Goal: Check status: Check status

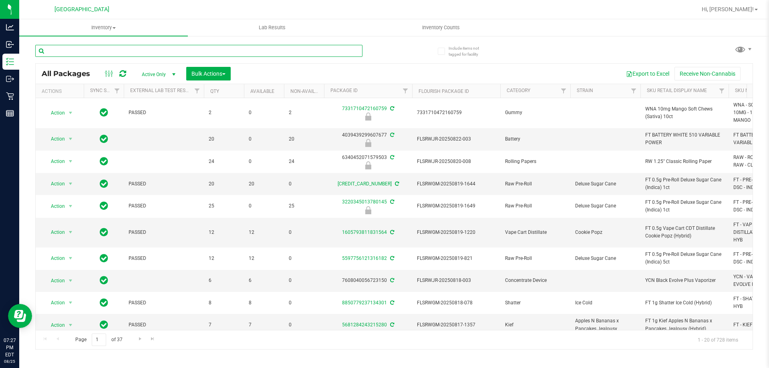
click at [202, 51] on input "text" at bounding box center [198, 51] width 327 height 12
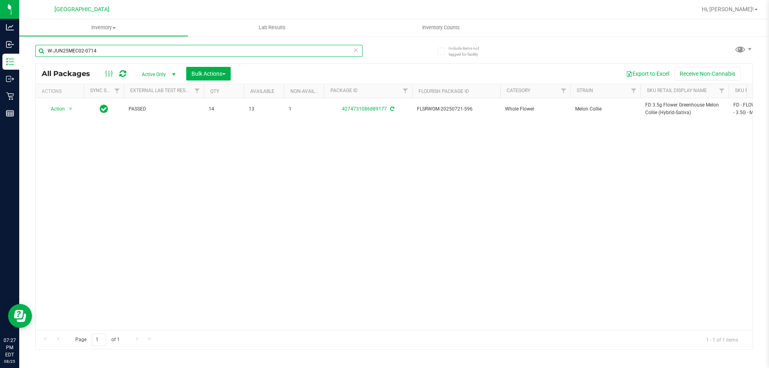
click at [143, 54] on input "W-JUN25MEC02-0714" at bounding box center [198, 51] width 327 height 12
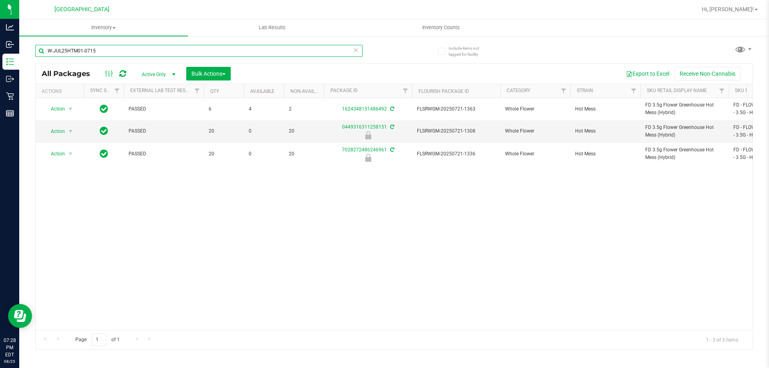
click at [252, 53] on input "W-JUL25HTM01-0715" at bounding box center [198, 51] width 327 height 12
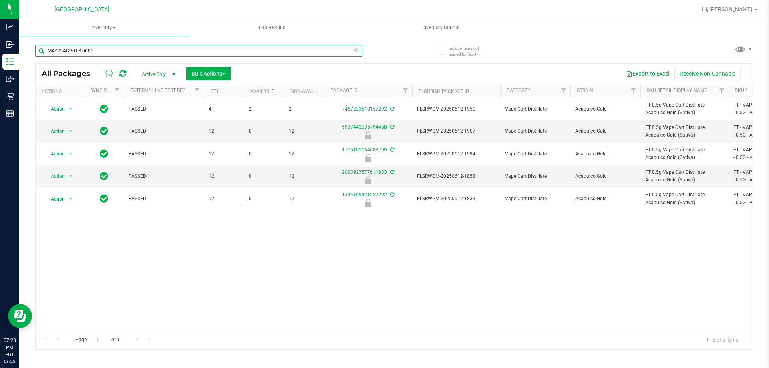
click at [262, 48] on input "MAY25ACG01B-0605" at bounding box center [198, 51] width 327 height 12
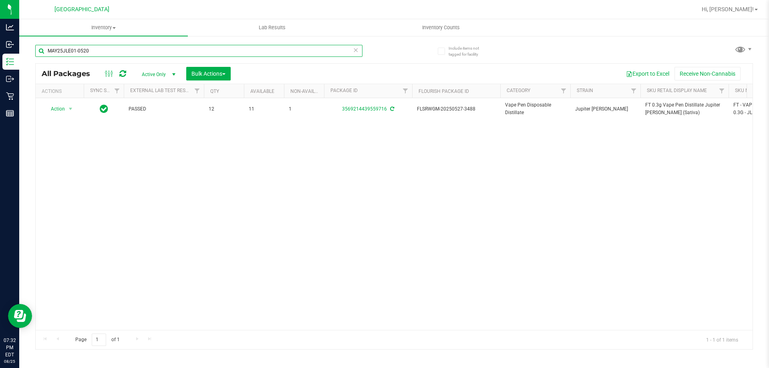
click at [273, 52] on input "MAY25JLE01-0520" at bounding box center [198, 51] width 327 height 12
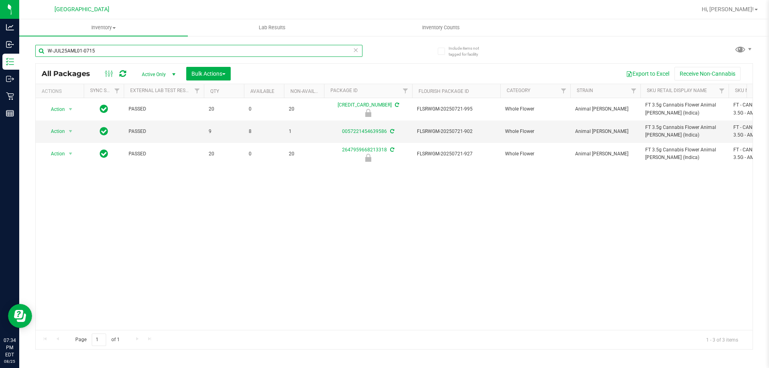
click at [229, 48] on input "W-JUL25AML01-0715" at bounding box center [198, 51] width 327 height 12
click at [218, 50] on input "LRV-MAY24ZKR01-0624" at bounding box center [198, 51] width 327 height 12
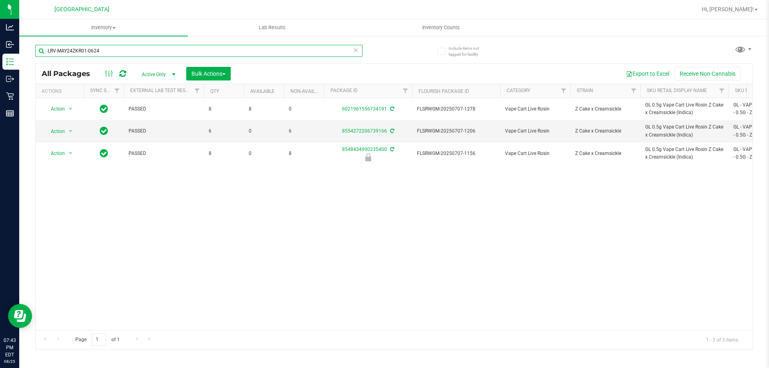
click at [218, 50] on input "LRV-MAY24ZKR01-0624" at bounding box center [198, 51] width 327 height 12
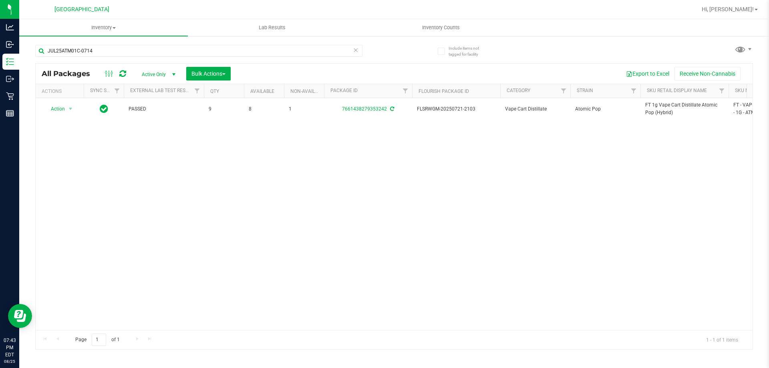
click at [402, 230] on div "Action Action Adjust qty Create package Edit attributes Global inventory Locate…" at bounding box center [394, 214] width 717 height 232
click at [269, 55] on input "JUL25ATM01C-0714" at bounding box center [198, 51] width 327 height 12
type input "APR25GCK02-0424"
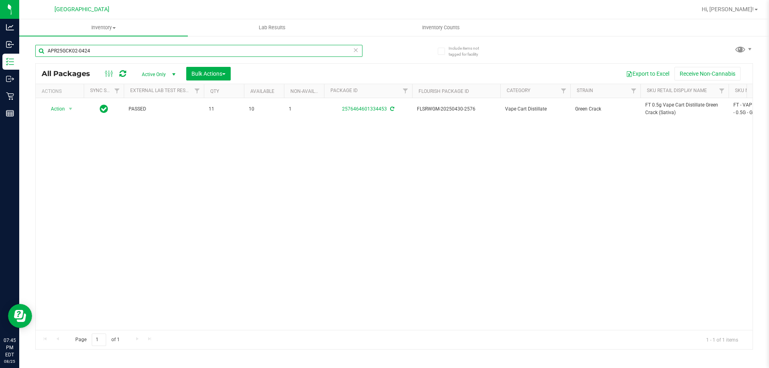
click at [203, 56] on input "APR25GCK02-0424" at bounding box center [198, 51] width 327 height 12
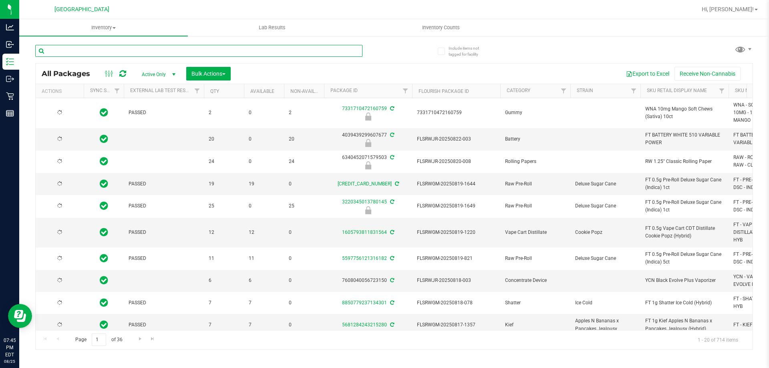
type input "[DATE]"
click at [206, 51] on input "text" at bounding box center [198, 51] width 327 height 12
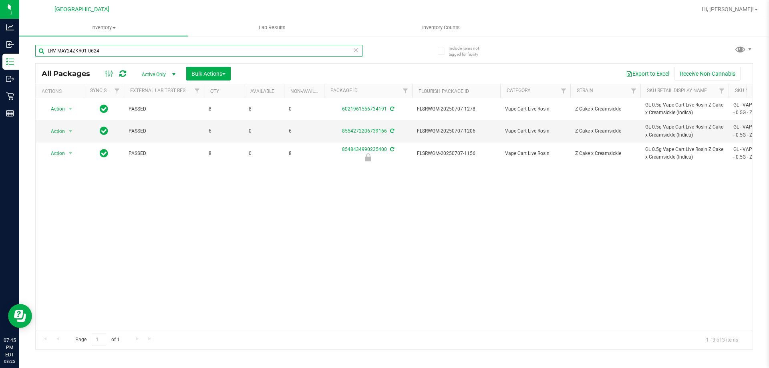
type input "LRV-MAY24ZKR01-0624"
click at [509, 212] on div "Action Action Adjust qty Create package Edit attributes Global inventory Locate…" at bounding box center [394, 214] width 717 height 232
click at [464, 240] on div "Action Action Adjust qty Create package Edit attributes Global inventory Locate…" at bounding box center [394, 214] width 717 height 232
click at [502, 222] on div "Action Action Adjust qty Create package Edit attributes Global inventory Locate…" at bounding box center [394, 214] width 717 height 232
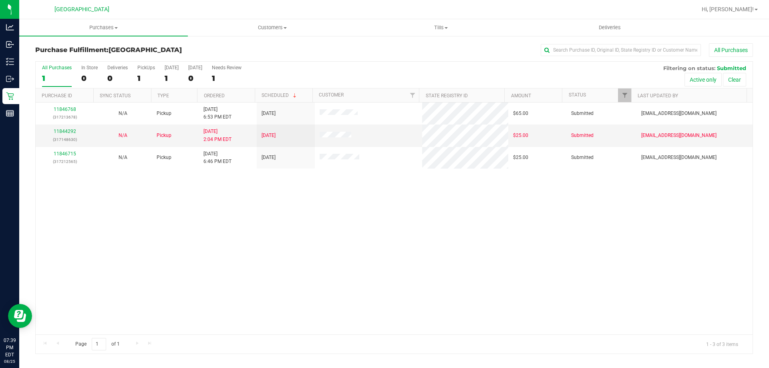
click at [277, 199] on div "11846768 (317213678) N/A Pickup [DATE] 6:53 PM EDT 8/26/2025 $65.00 Submitted […" at bounding box center [394, 219] width 717 height 232
click at [199, 202] on div "11846768 (317213678) N/A Pickup 8/25/2025 6:53 PM EDT 8/26/2025 $65.00 Submitte…" at bounding box center [394, 219] width 717 height 232
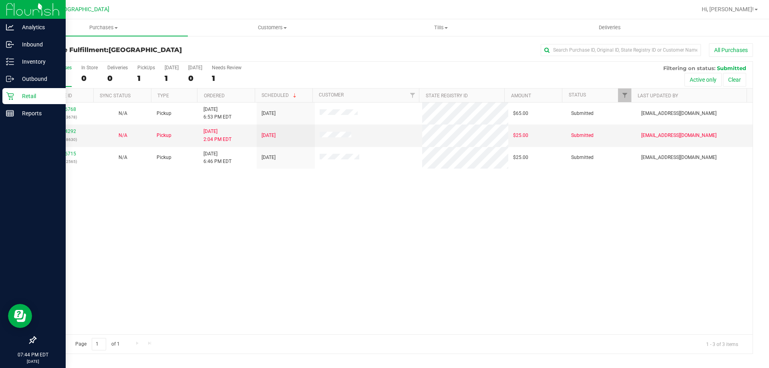
click at [7, 99] on icon at bounding box center [10, 96] width 8 height 8
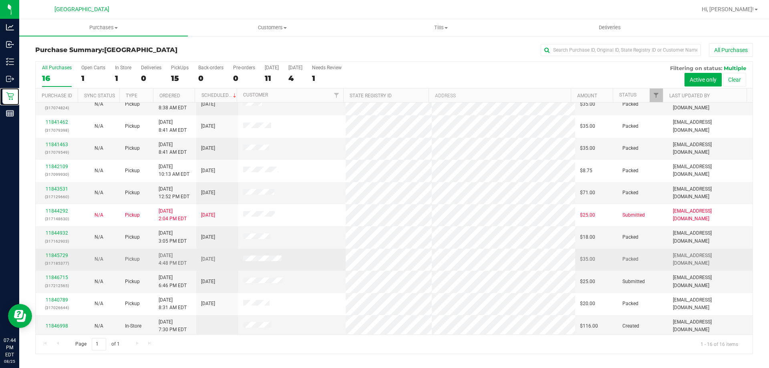
scroll to position [123, 0]
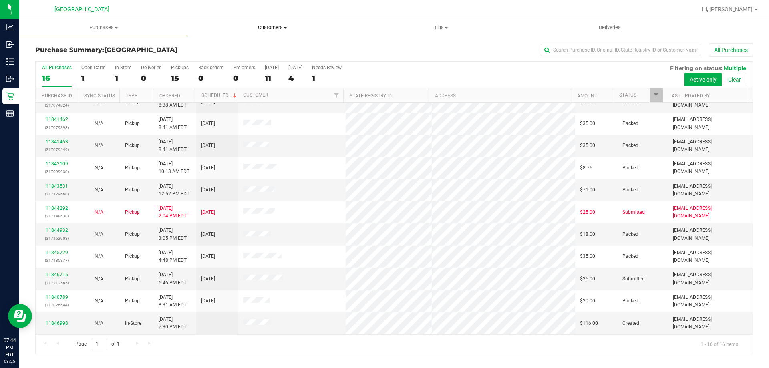
click at [258, 28] on span "Customers" at bounding box center [272, 27] width 168 height 7
click at [243, 46] on span "All customers" at bounding box center [217, 48] width 58 height 7
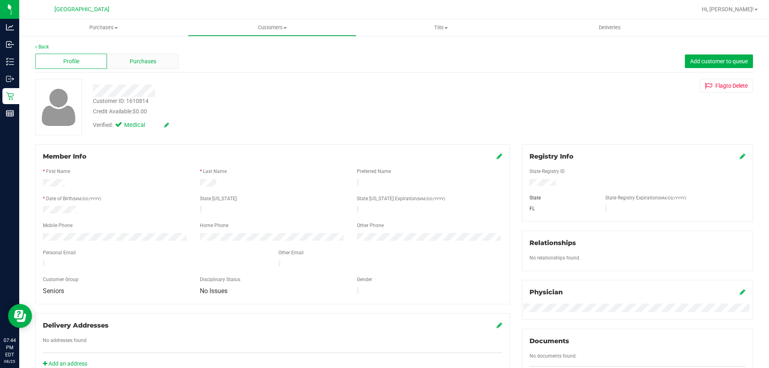
click at [159, 62] on div "Purchases" at bounding box center [143, 61] width 72 height 15
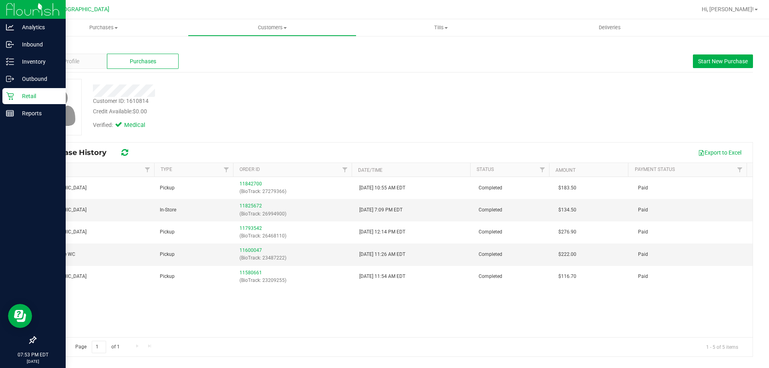
click at [12, 98] on icon at bounding box center [10, 96] width 8 height 8
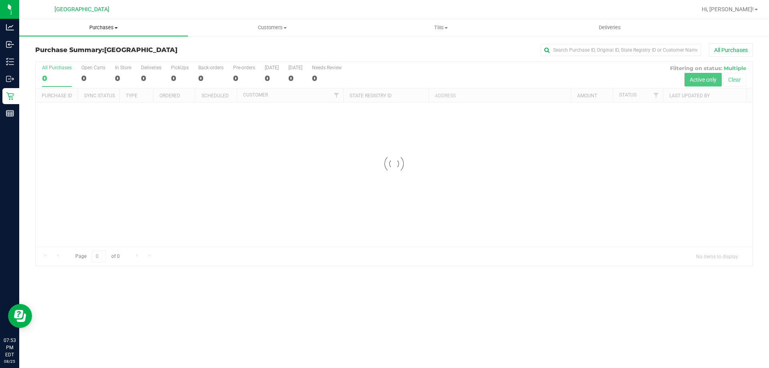
click at [117, 28] on span at bounding box center [116, 28] width 3 height 2
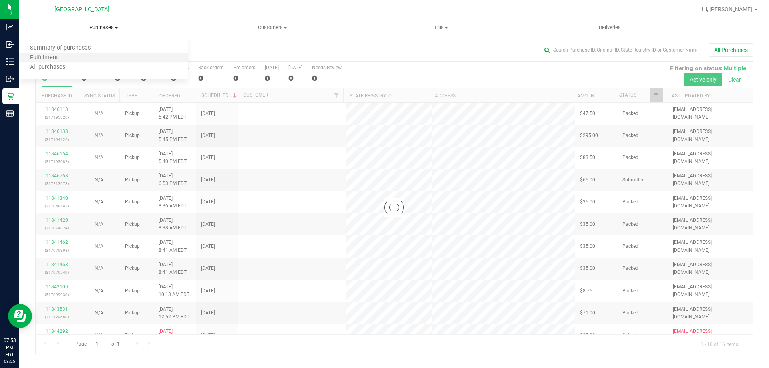
click at [97, 61] on li "Fulfillment" at bounding box center [103, 58] width 169 height 10
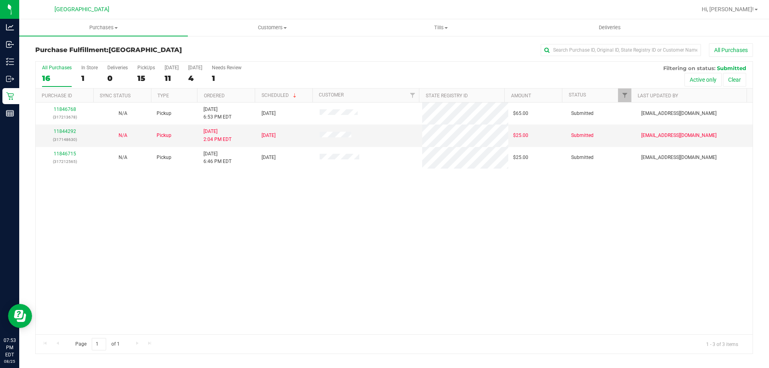
click at [246, 232] on div "11846768 (317213678) N/A Pickup 8/25/2025 6:53 PM EDT 8/26/2025 $65.00 Submitte…" at bounding box center [394, 219] width 717 height 232
click at [70, 131] on link "11844292" at bounding box center [65, 132] width 22 height 6
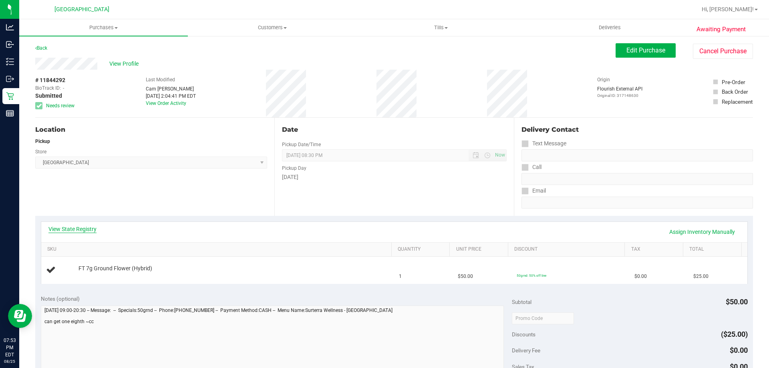
click at [77, 229] on link "View State Registry" at bounding box center [72, 229] width 48 height 8
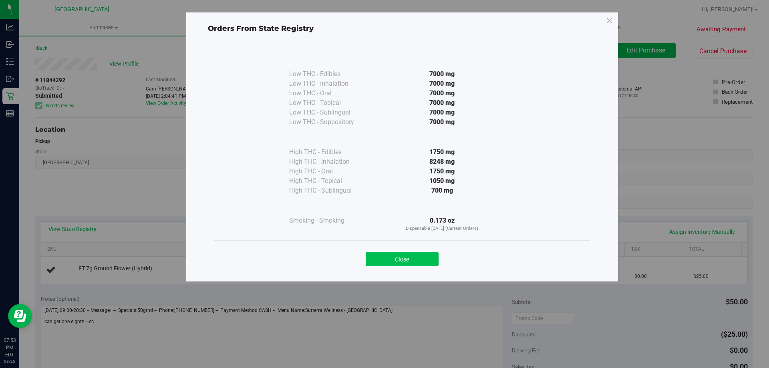
click at [382, 260] on button "Close" at bounding box center [402, 259] width 73 height 14
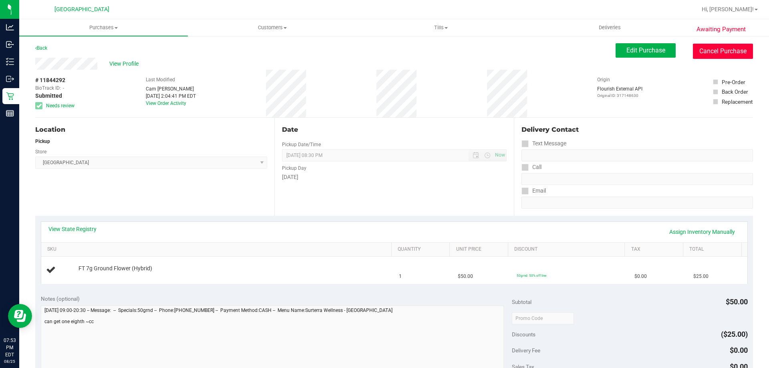
click at [705, 51] on button "Cancel Purchase" at bounding box center [723, 51] width 60 height 15
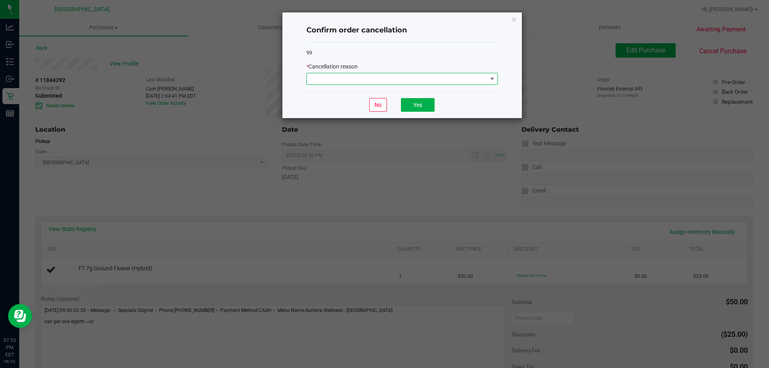
click at [474, 80] on span at bounding box center [397, 78] width 181 height 11
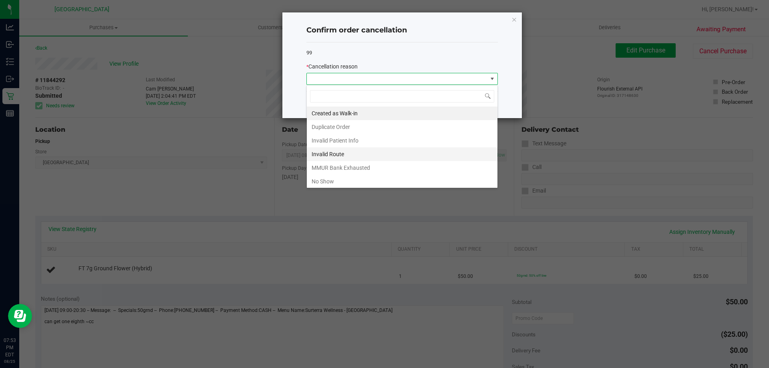
scroll to position [12, 191]
click at [357, 183] on li "No Show" at bounding box center [402, 182] width 191 height 14
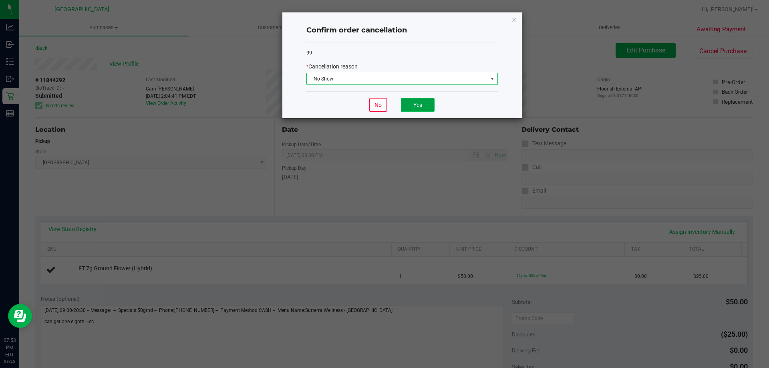
click at [417, 108] on button "Yes" at bounding box center [418, 105] width 34 height 14
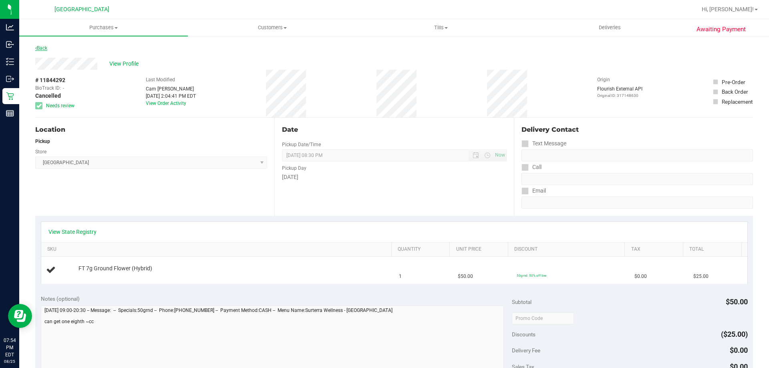
click at [46, 47] on link "Back" at bounding box center [41, 48] width 12 height 6
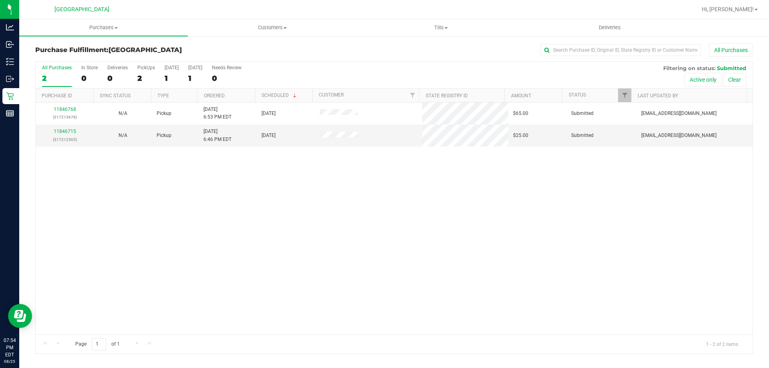
click at [424, 200] on div "11846768 (317213678) N/A Pickup 8/25/2025 6:53 PM EDT 8/26/2025 $65.00 Submitte…" at bounding box center [394, 219] width 717 height 232
click at [429, 191] on div "11846768 (317213678) N/A Pickup 8/25/2025 6:53 PM EDT 8/26/2025 $65.00 Submitte…" at bounding box center [394, 219] width 717 height 232
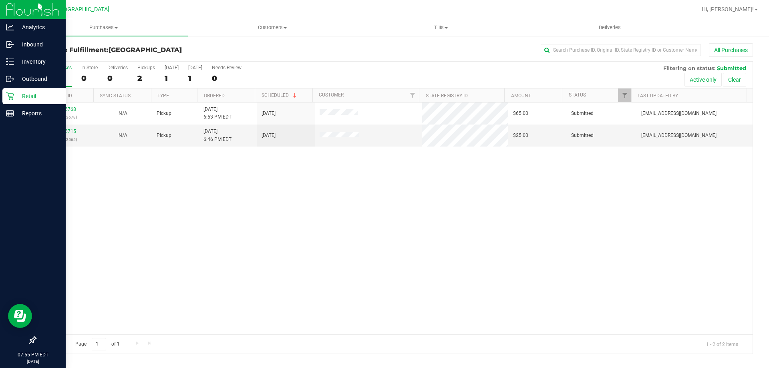
click at [13, 96] on icon at bounding box center [10, 97] width 8 height 8
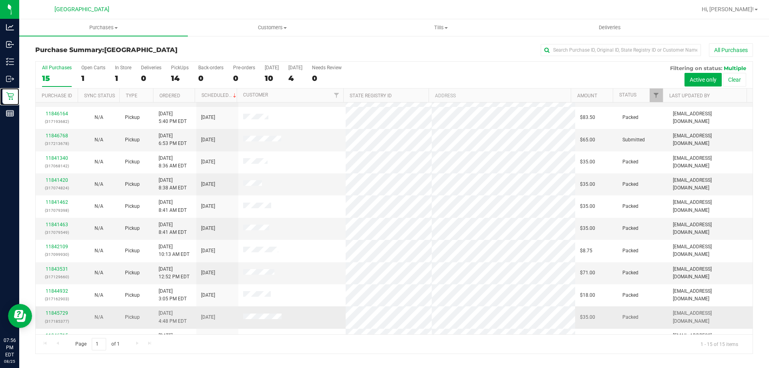
scroll to position [101, 0]
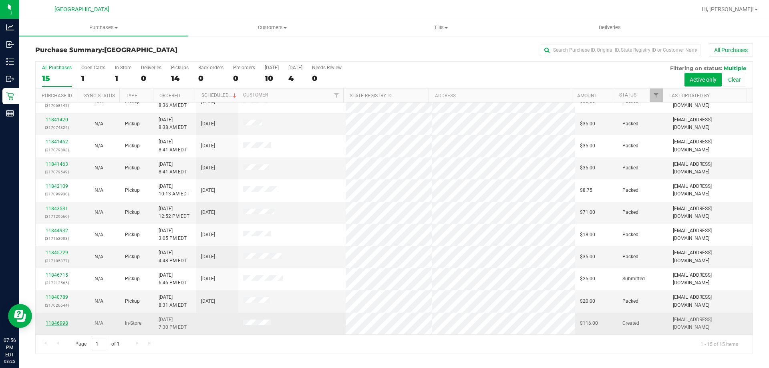
click at [58, 324] on link "11846998" at bounding box center [57, 323] width 22 height 6
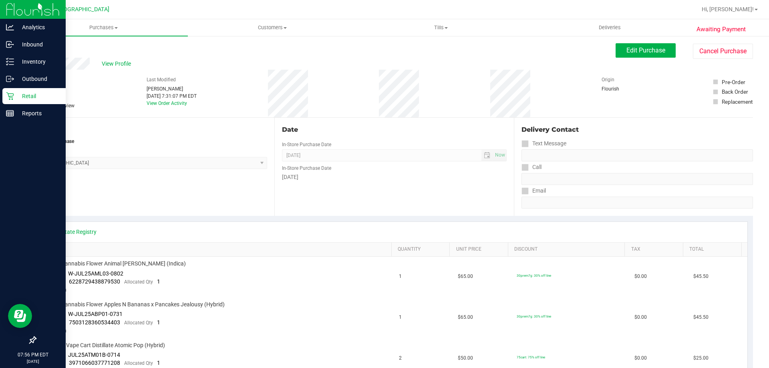
click at [9, 91] on div "Retail" at bounding box center [33, 96] width 63 height 16
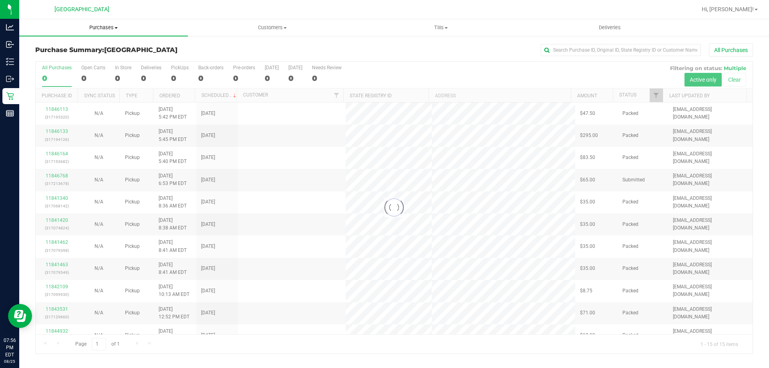
click at [91, 27] on span "Purchases" at bounding box center [103, 27] width 169 height 7
click at [43, 56] on span "Fulfillment" at bounding box center [44, 57] width 50 height 7
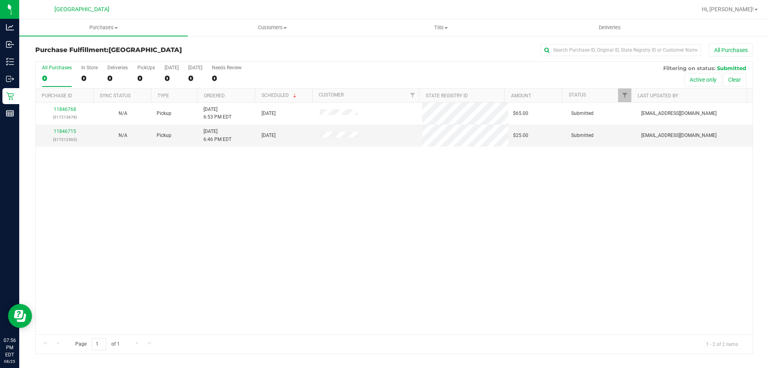
click at [327, 182] on div "11846768 (317213678) N/A Pickup 8/25/2025 6:53 PM EDT 8/26/2025 $65.00 Submitte…" at bounding box center [394, 219] width 717 height 232
click at [325, 212] on div "11846768 (317213678) N/A Pickup 8/25/2025 6:53 PM EDT 8/26/2025 $65.00 Submitte…" at bounding box center [394, 219] width 717 height 232
click at [224, 193] on div "11846768 (317213678) N/A Pickup 8/25/2025 6:53 PM EDT 8/26/2025 $65.00 Submitte…" at bounding box center [394, 219] width 717 height 232
click at [239, 199] on div "11846768 (317213678) N/A Pickup 8/25/2025 6:53 PM EDT 8/26/2025 $65.00 Submitte…" at bounding box center [394, 219] width 717 height 232
click at [222, 221] on div "11846768 (317213678) N/A Pickup 8/25/2025 6:53 PM EDT 8/26/2025 $65.00 Submitte…" at bounding box center [394, 219] width 717 height 232
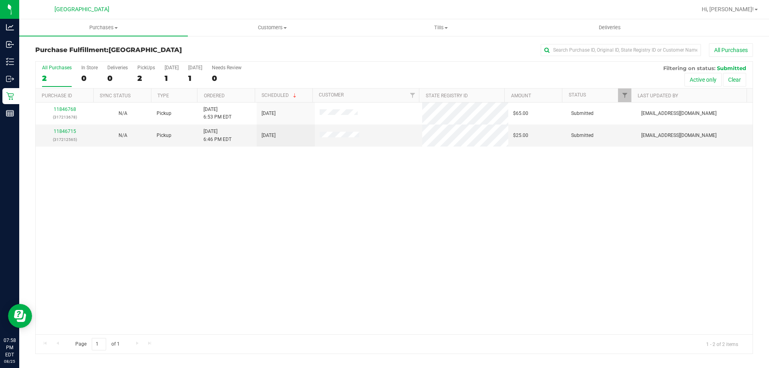
click at [242, 221] on div "11846768 (317213678) N/A Pickup 8/25/2025 6:53 PM EDT 8/26/2025 $65.00 Submitte…" at bounding box center [394, 219] width 717 height 232
click at [430, 32] on uib-tab-heading "Tills Manage tills Reconcile e-payments" at bounding box center [441, 28] width 168 height 16
click at [425, 50] on li "Manage tills" at bounding box center [441, 49] width 169 height 10
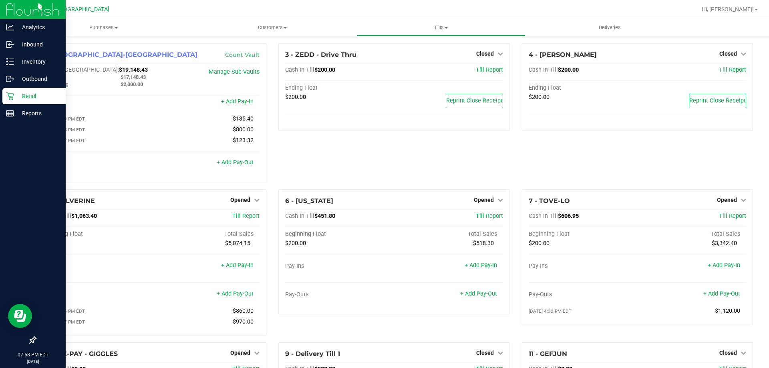
click at [12, 92] on div "Retail" at bounding box center [33, 96] width 63 height 16
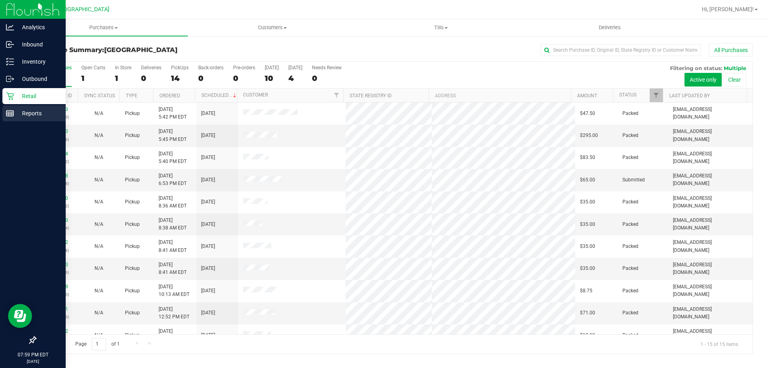
click at [6, 107] on div "Reports" at bounding box center [33, 113] width 63 height 16
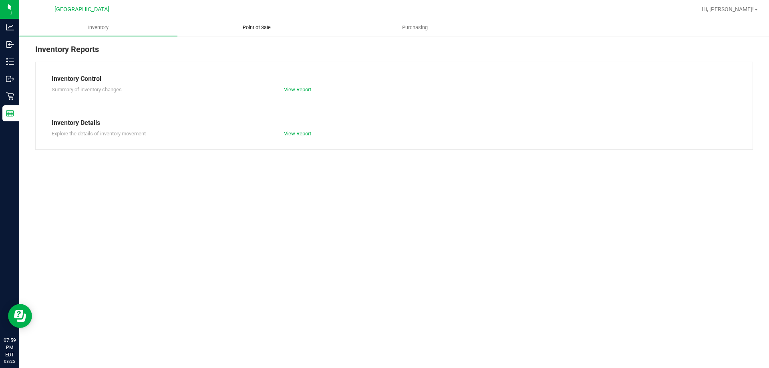
click at [246, 26] on span "Point of Sale" at bounding box center [257, 27] width 50 height 7
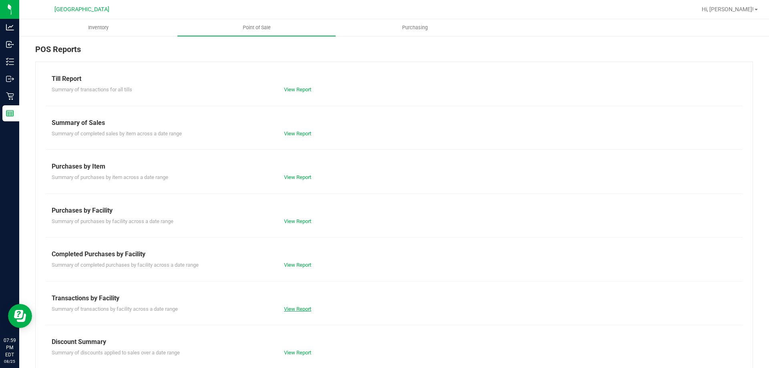
click at [299, 309] on link "View Report" at bounding box center [297, 309] width 27 height 6
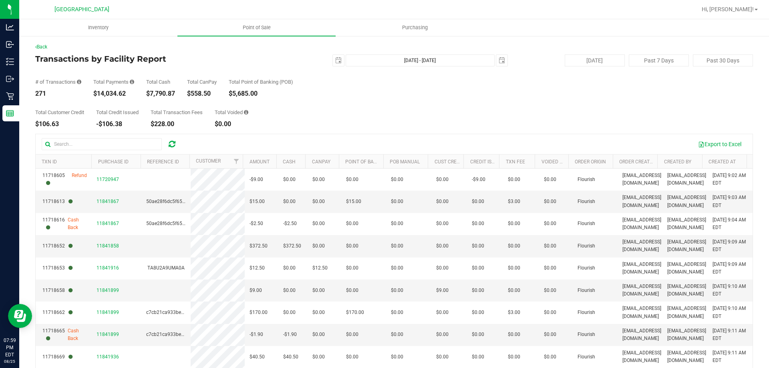
click at [385, 115] on div "Total Customer Credit $106.63 Total Credit Issued -$106.38 Total Transaction Fe…" at bounding box center [394, 112] width 718 height 30
click at [417, 113] on div "Total Customer Credit $106.63 Total Credit Issued -$106.38 Total Transaction Fe…" at bounding box center [394, 112] width 718 height 30
